Goal: Information Seeking & Learning: Learn about a topic

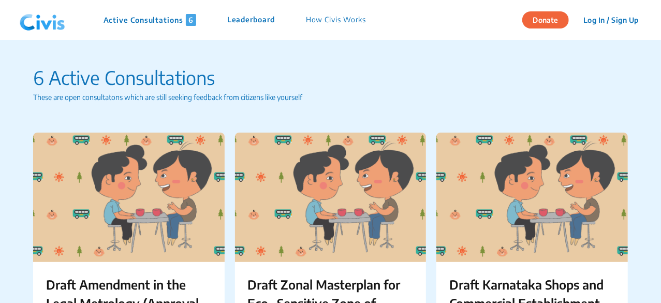
click at [569, 96] on p "These are open consultatons which are still seeking feedback from citizens like…" at bounding box center [330, 97] width 594 height 11
click at [339, 19] on p "How Civis Works" at bounding box center [336, 20] width 61 height 12
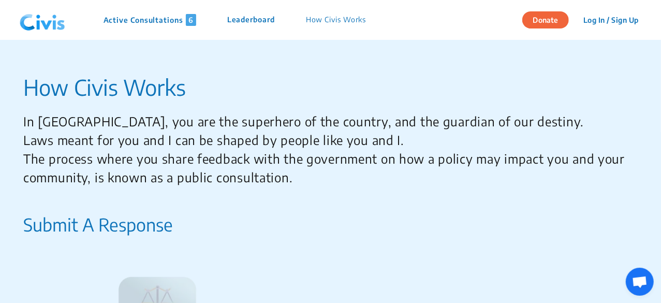
click at [380, 98] on p "How Civis Works" at bounding box center [326, 87] width 606 height 33
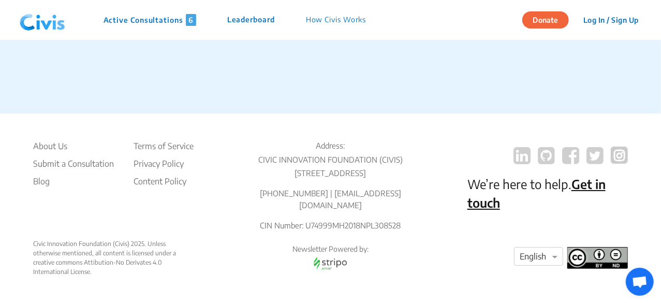
scroll to position [1865, 0]
click at [56, 140] on li "About Us" at bounding box center [73, 146] width 81 height 12
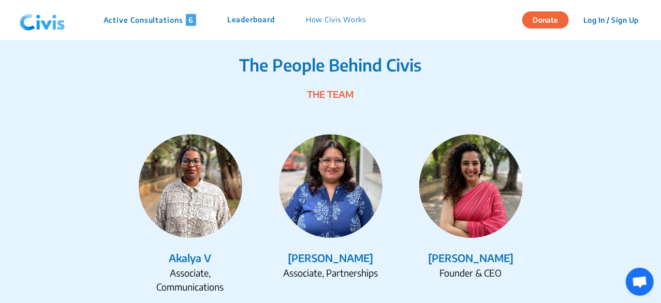
scroll to position [1283, 0]
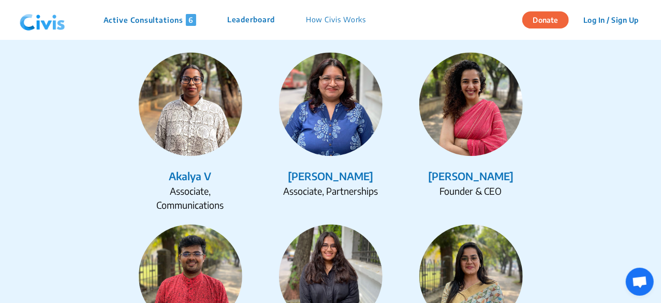
click at [460, 131] on img at bounding box center [470, 103] width 103 height 103
